Goal: Register for event/course

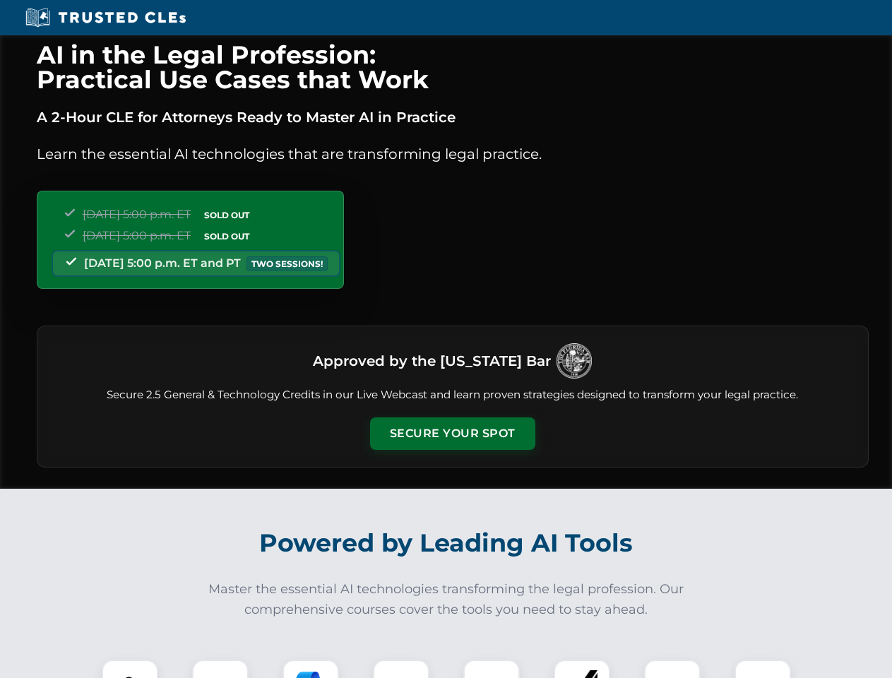
click at [452, 434] on button "Secure Your Spot" at bounding box center [452, 433] width 165 height 32
click at [130, 669] on img at bounding box center [129, 687] width 41 height 41
